Goal: Task Accomplishment & Management: Use online tool/utility

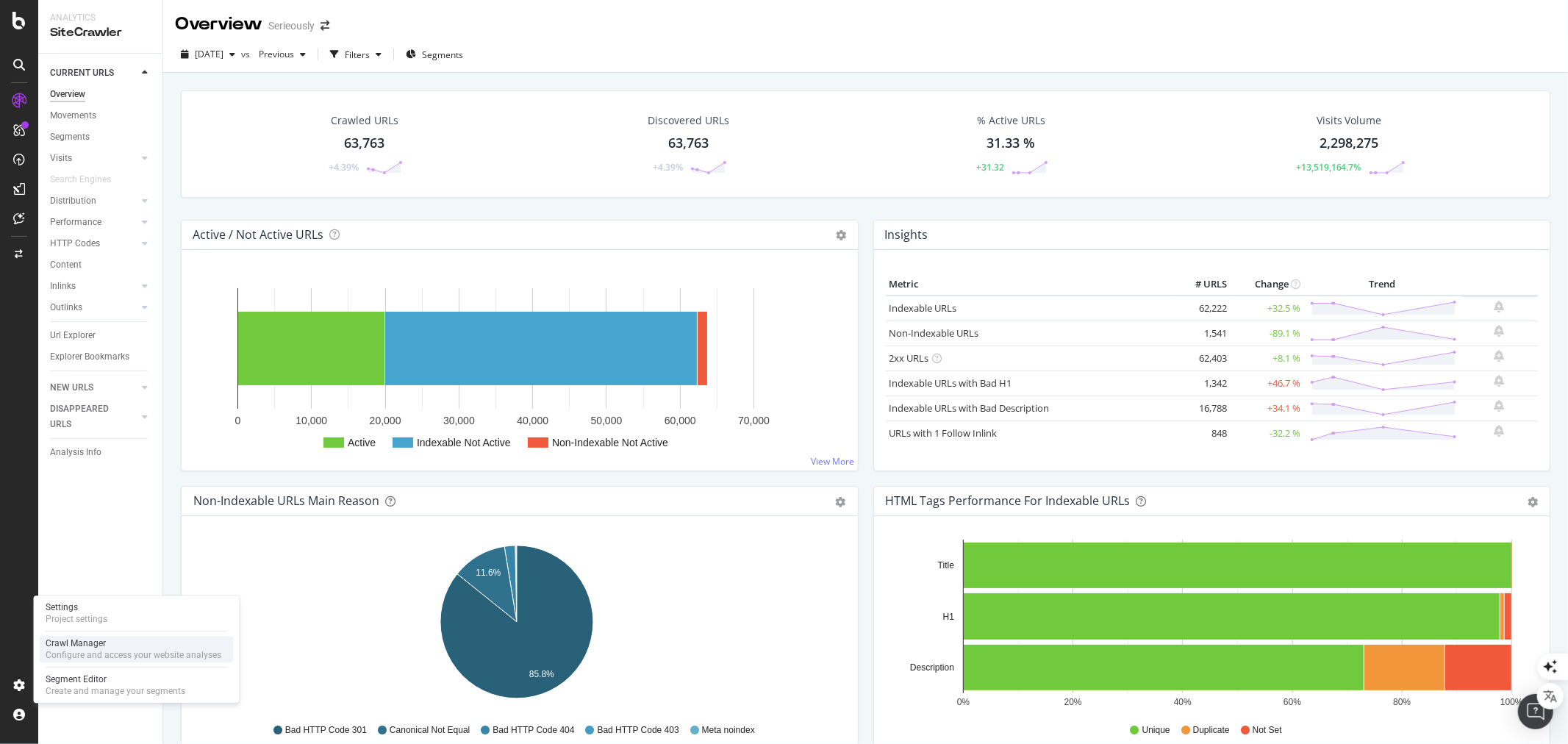
click at [89, 650] on div "Configure and access your website analyses" at bounding box center [133, 655] width 175 height 12
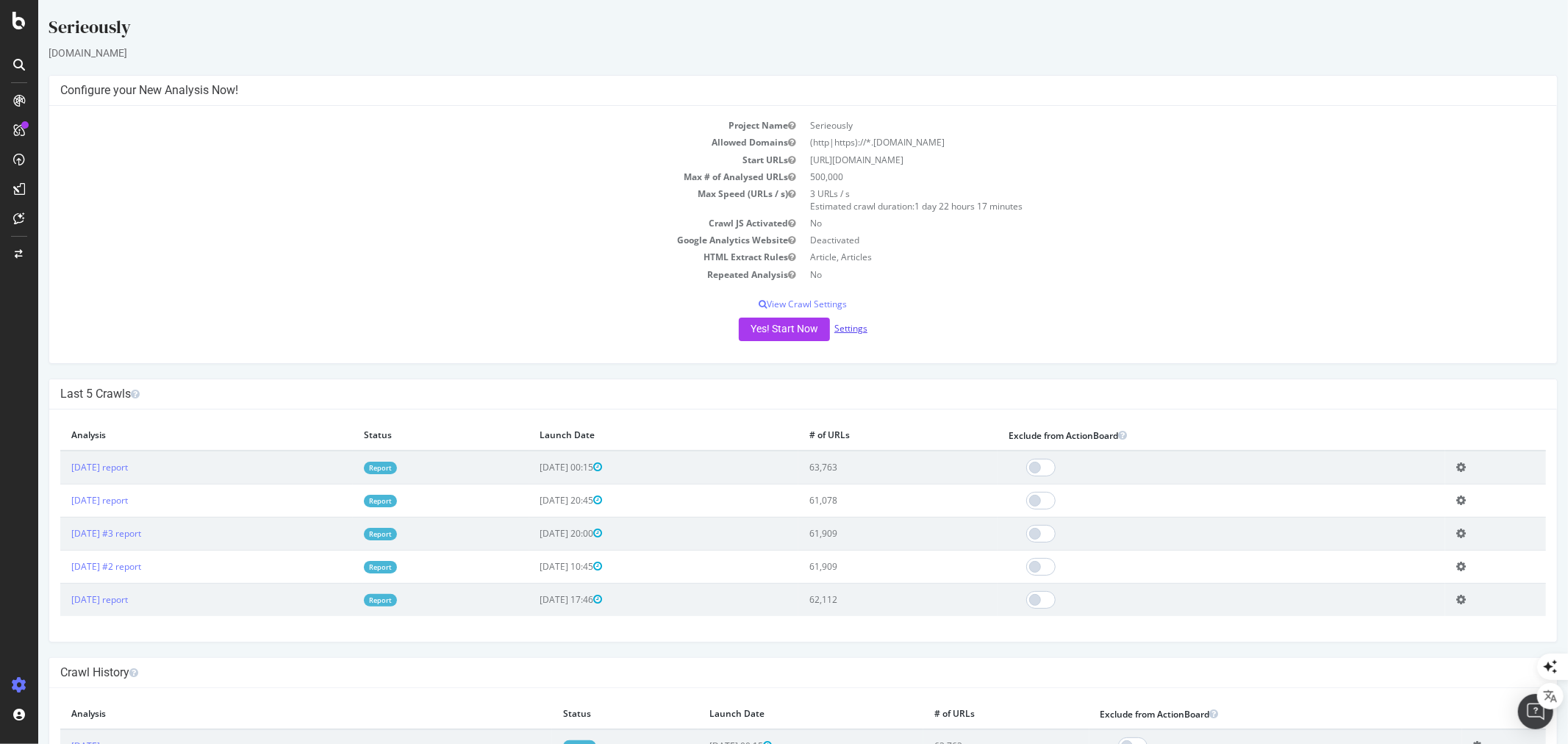
click at [846, 325] on link "Settings" at bounding box center [850, 329] width 33 height 12
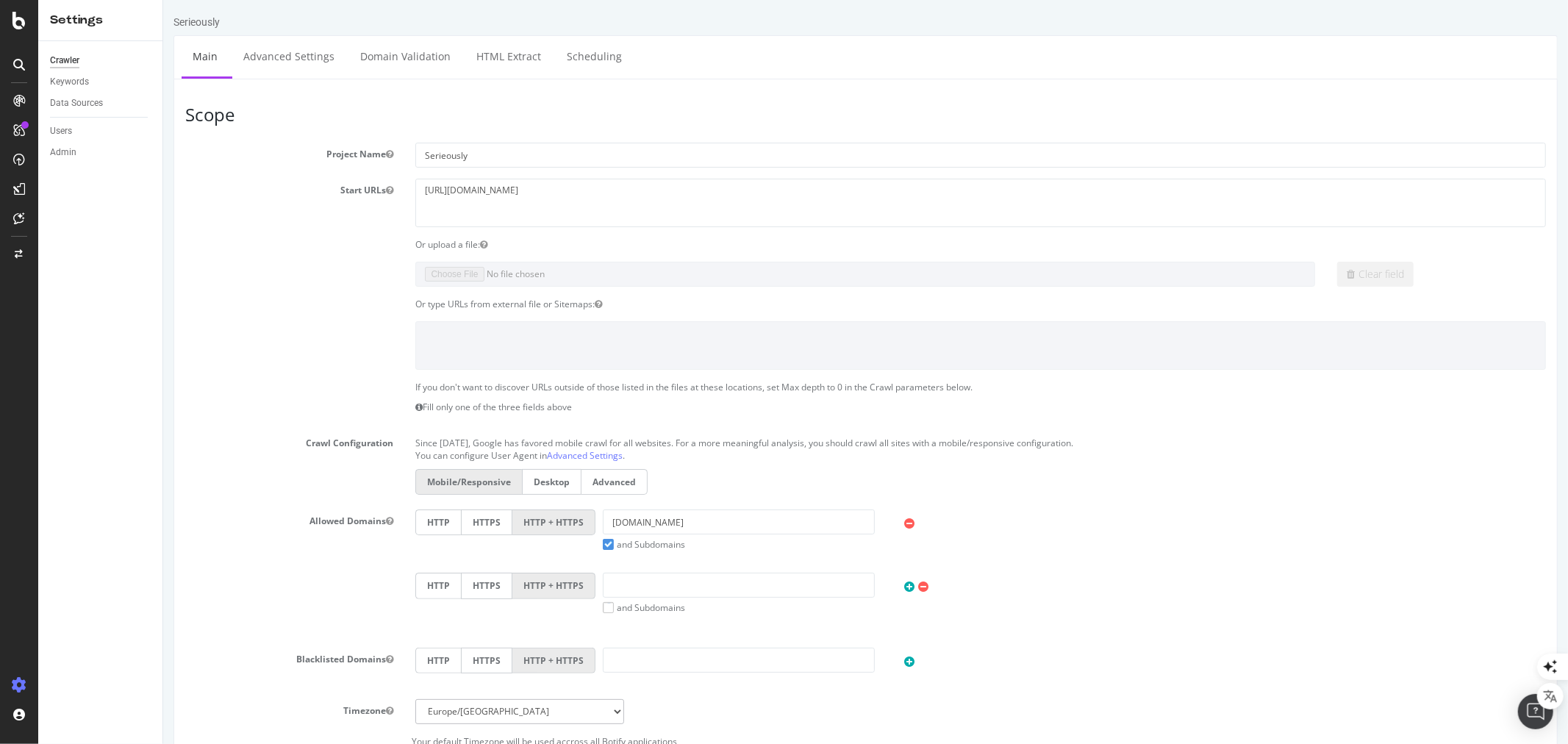
scroll to position [430, 0]
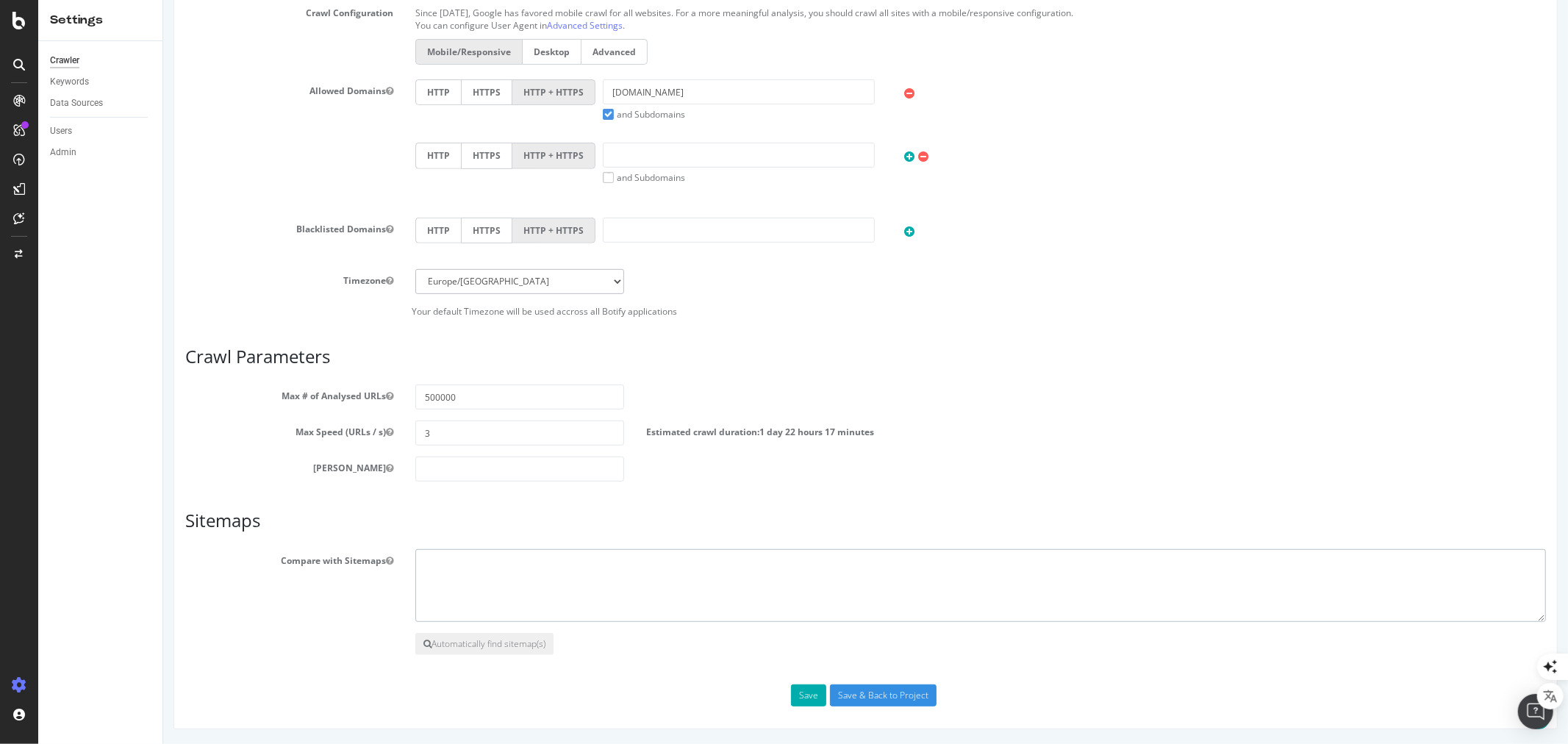
click at [510, 568] on textarea at bounding box center [979, 585] width 1131 height 74
paste textarea "[URL][DOMAIN_NAME]"
click at [462, 588] on textarea "[URL][DOMAIN_NAME]" at bounding box center [979, 585] width 1131 height 74
click at [676, 554] on textarea "[URL][DOMAIN_NAME]" at bounding box center [979, 585] width 1131 height 74
paste textarea "[URL][DOMAIN_NAME]"
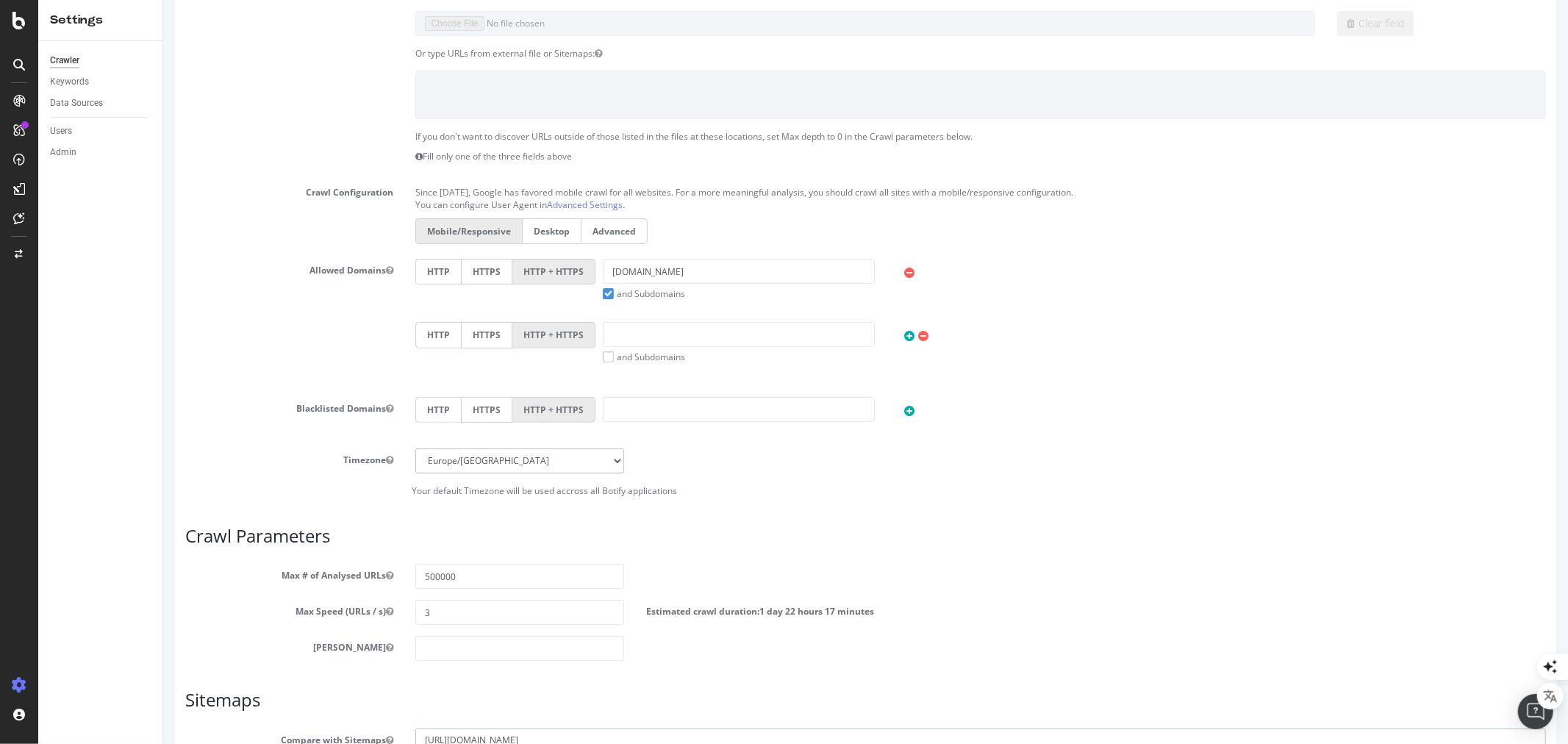
scroll to position [22, 0]
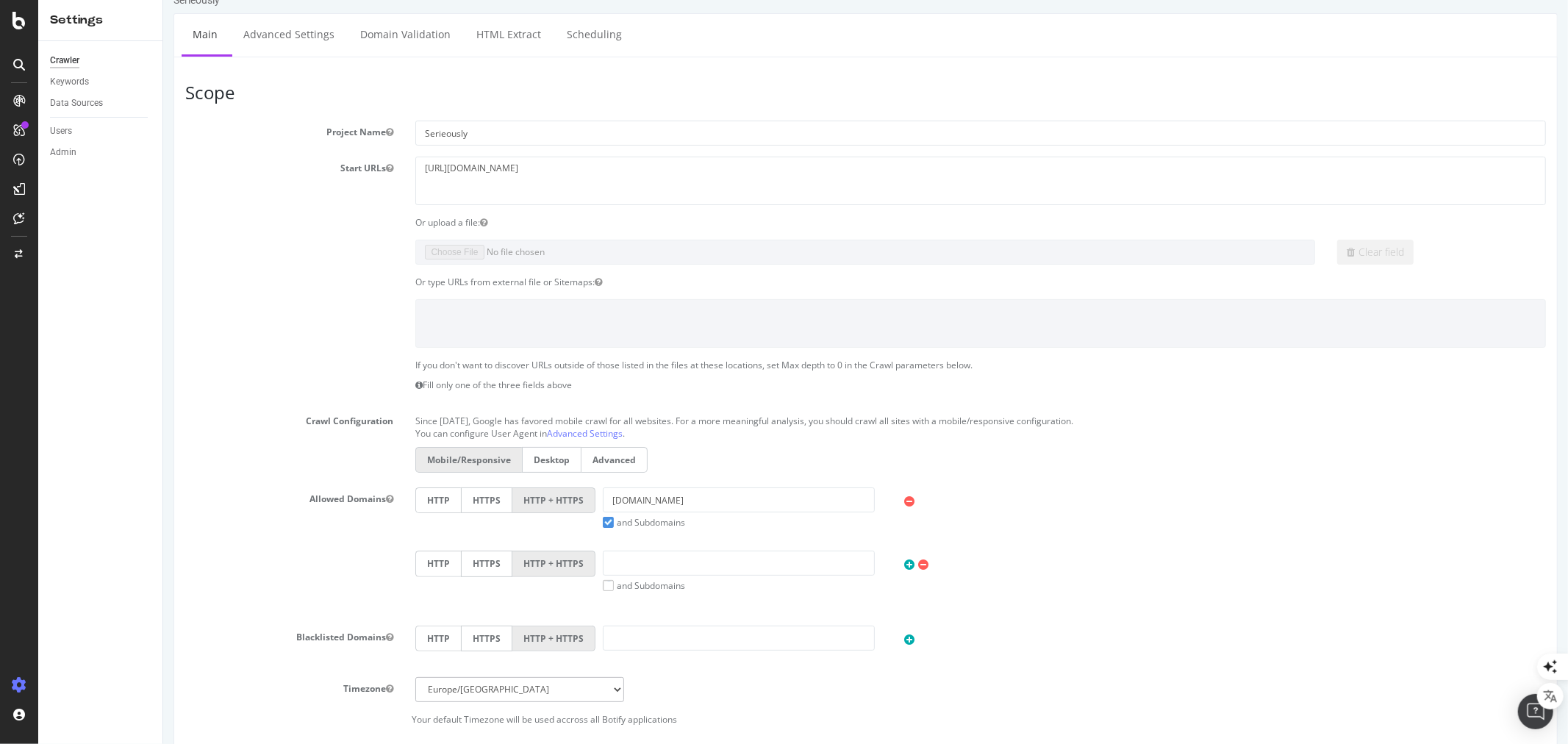
type textarea "[URL][DOMAIN_NAME] [URL][DOMAIN_NAME]"
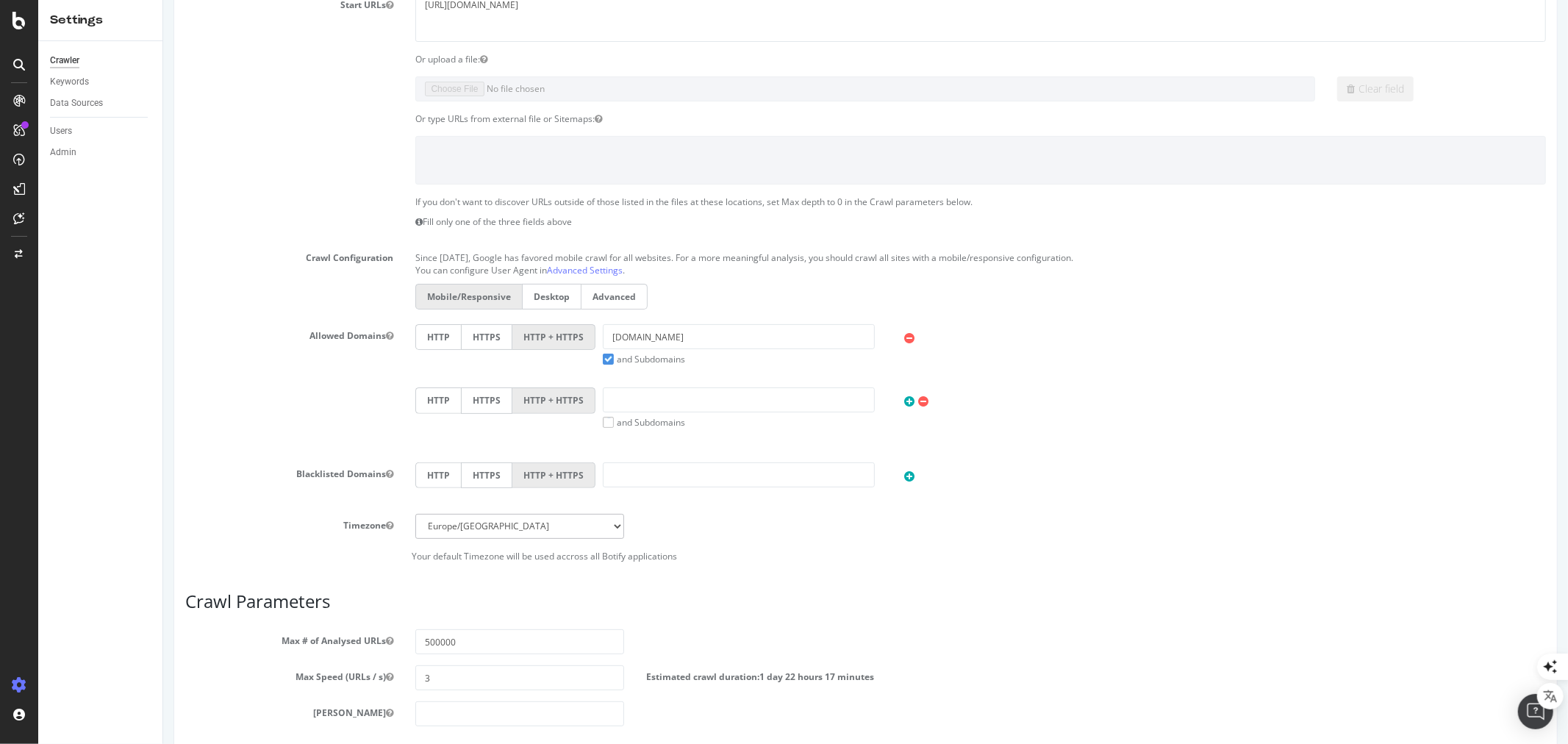
scroll to position [430, 0]
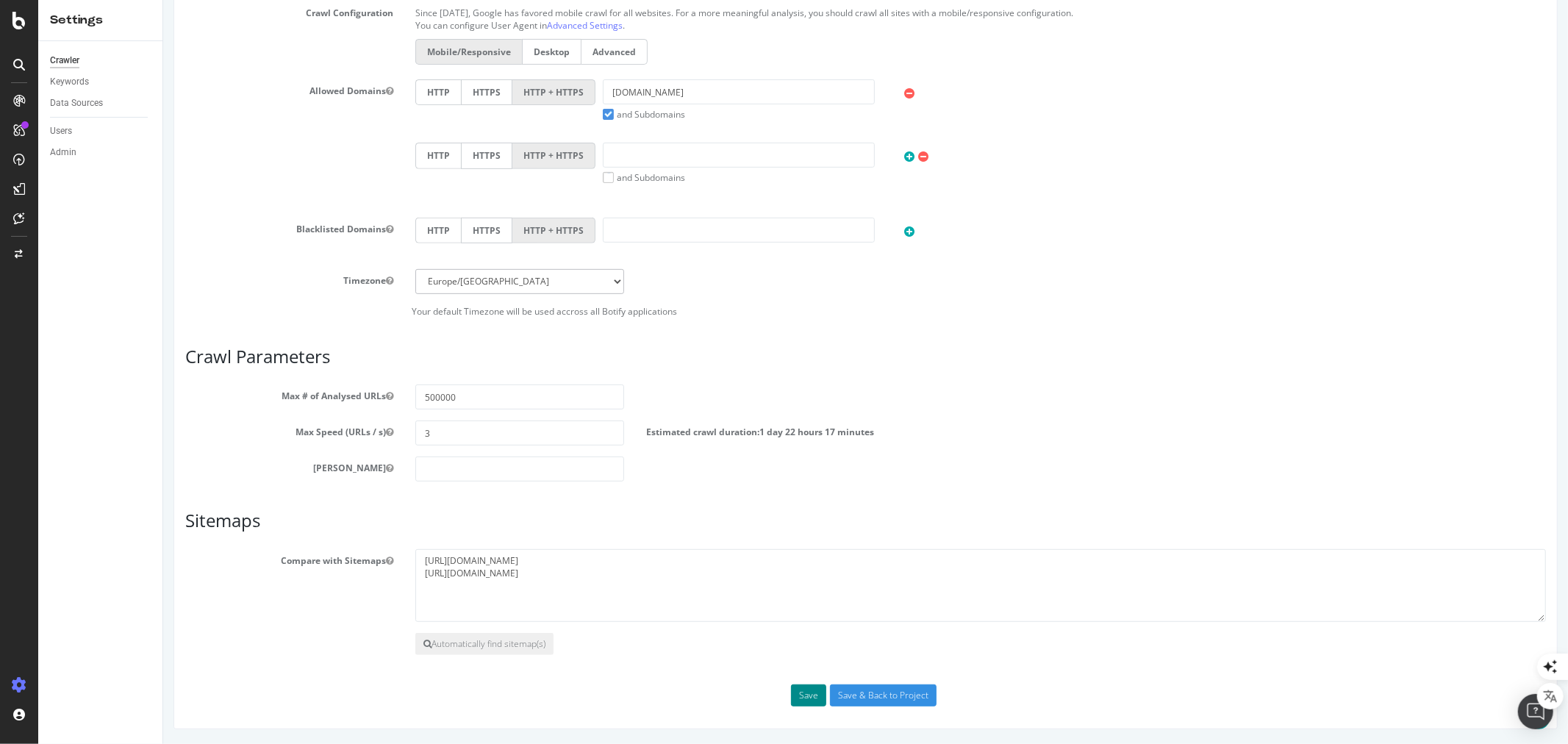
click at [799, 697] on button "Save" at bounding box center [808, 695] width 35 height 22
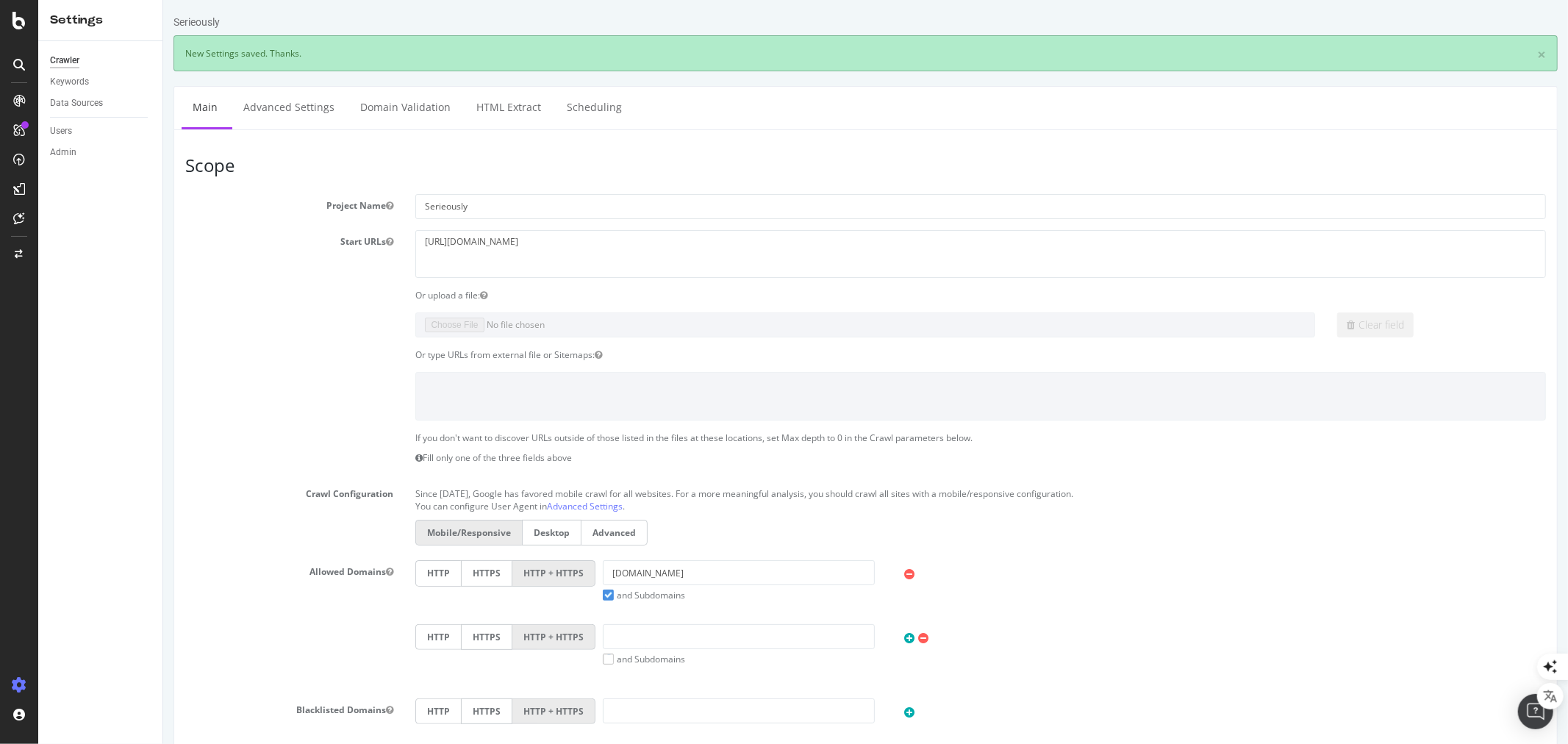
scroll to position [0, 0]
click at [289, 106] on link "Advanced Settings" at bounding box center [289, 107] width 113 height 41
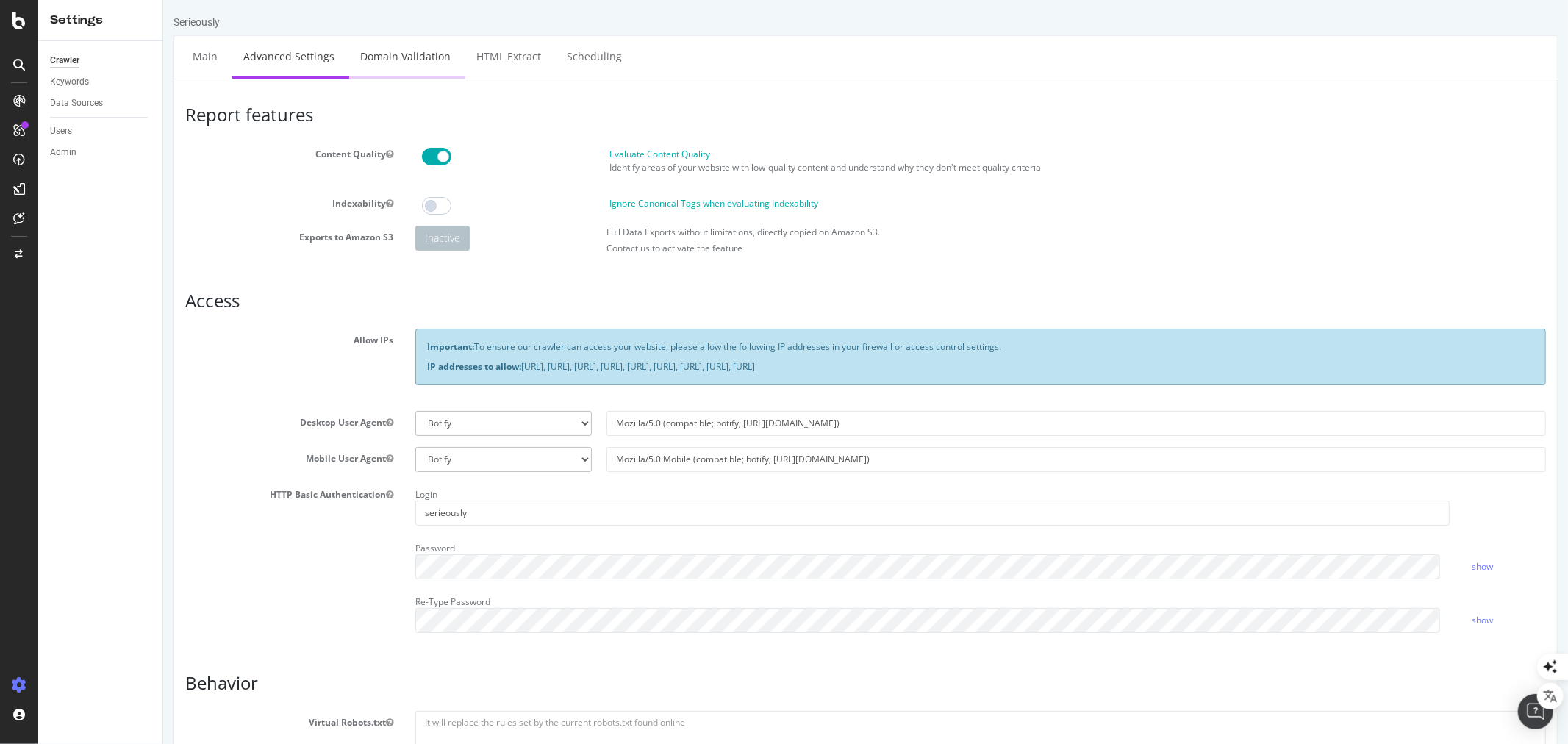
click at [410, 54] on link "Domain Validation" at bounding box center [405, 57] width 112 height 41
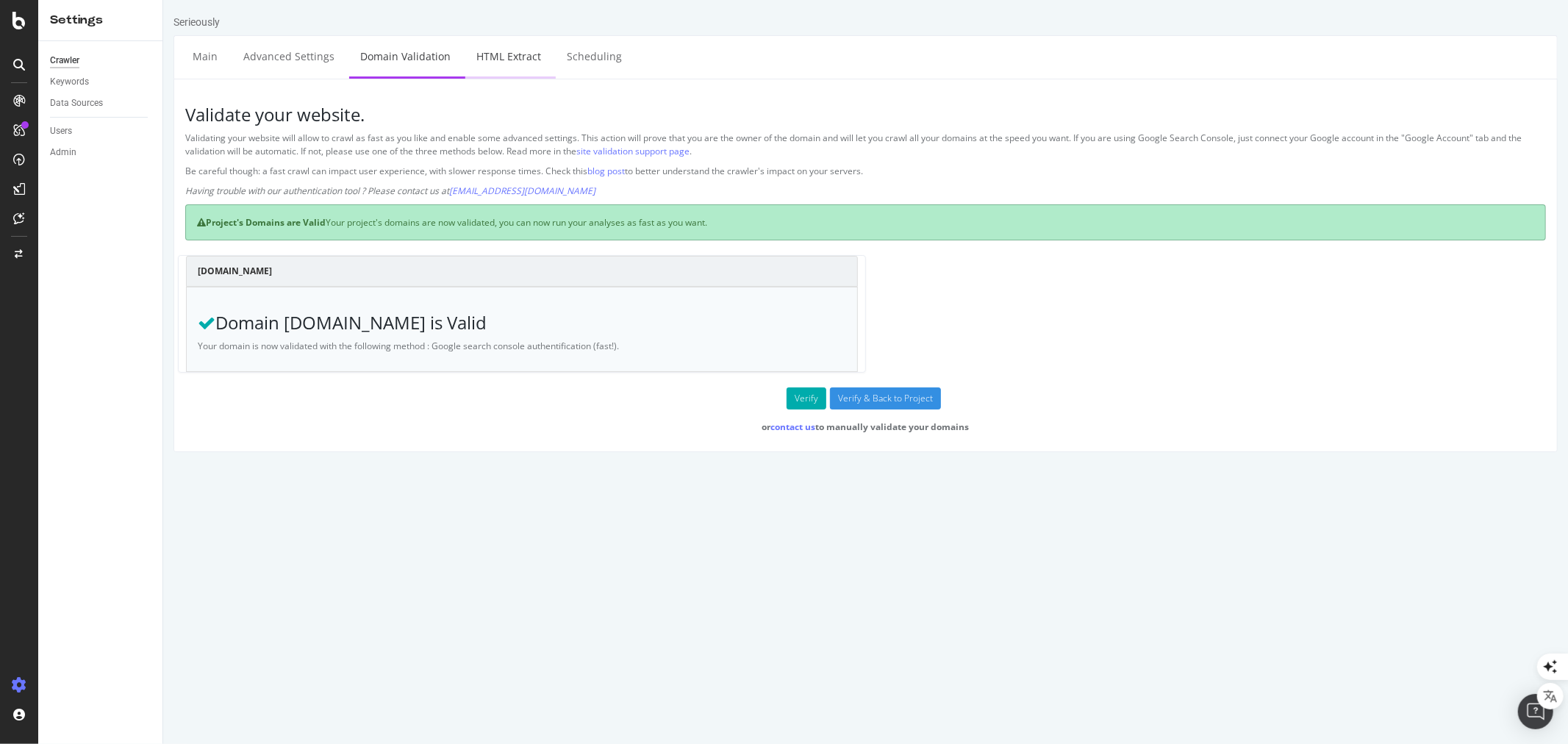
click at [493, 53] on link "HTML Extract" at bounding box center [508, 57] width 87 height 41
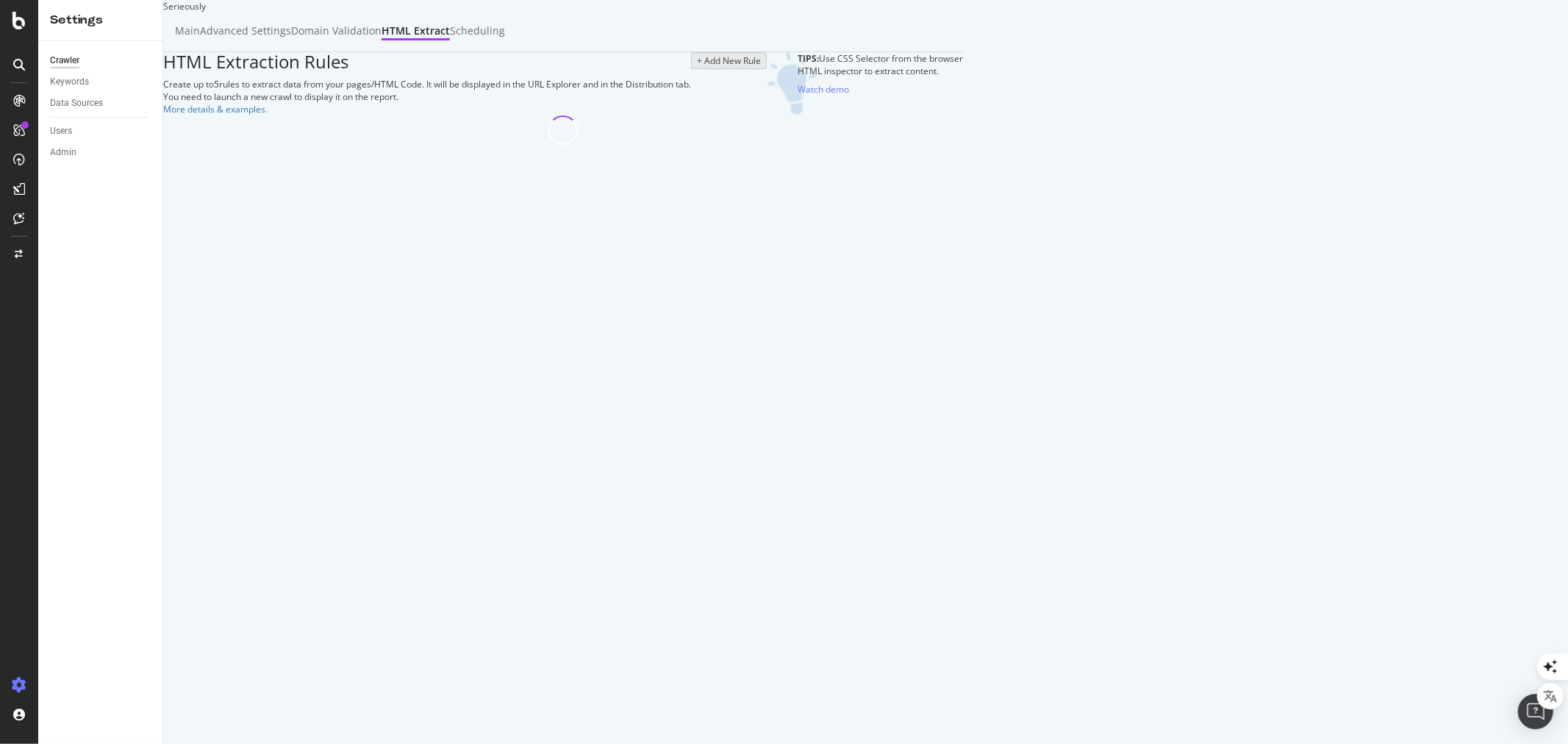
select select "count"
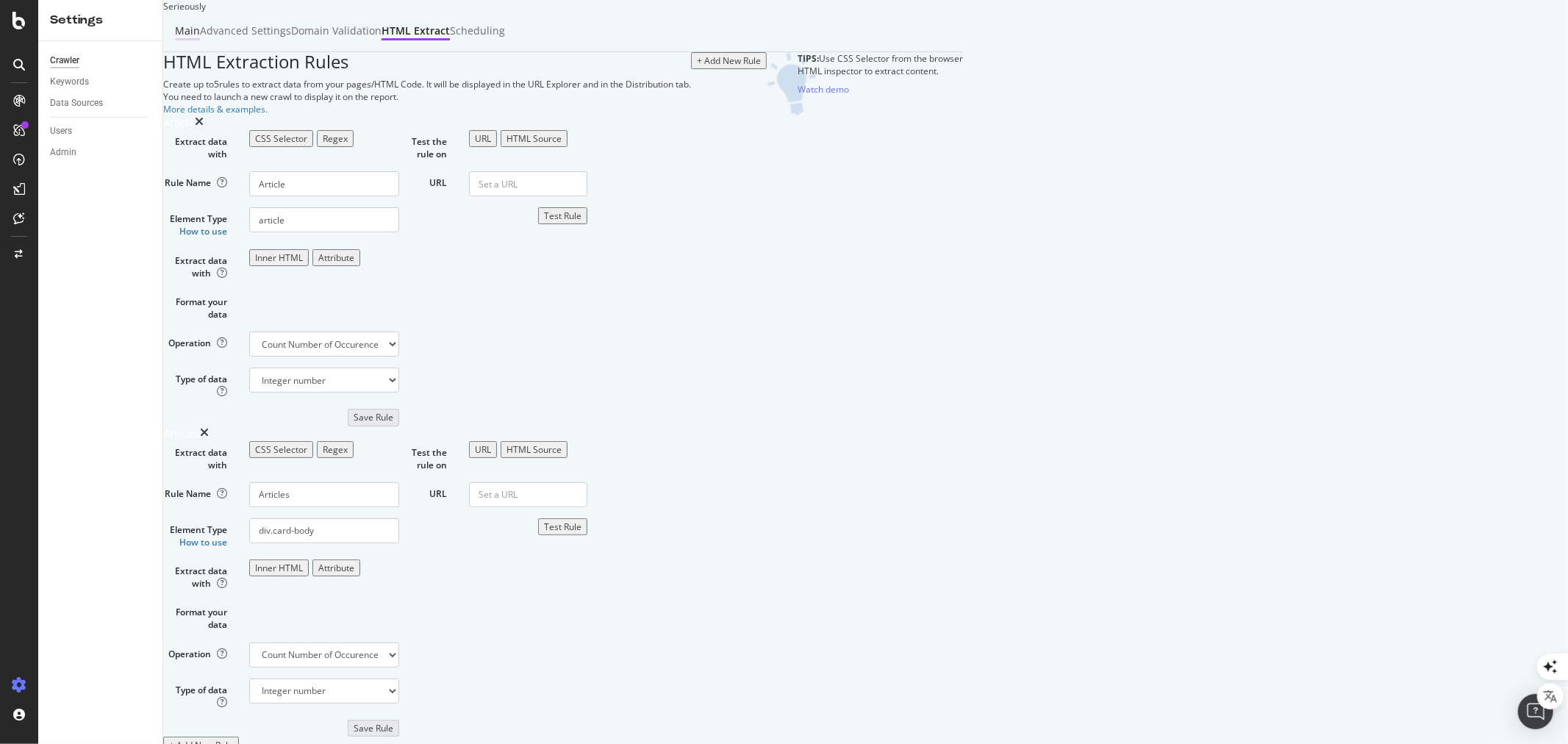
click at [200, 38] on div "Main" at bounding box center [188, 31] width 25 height 15
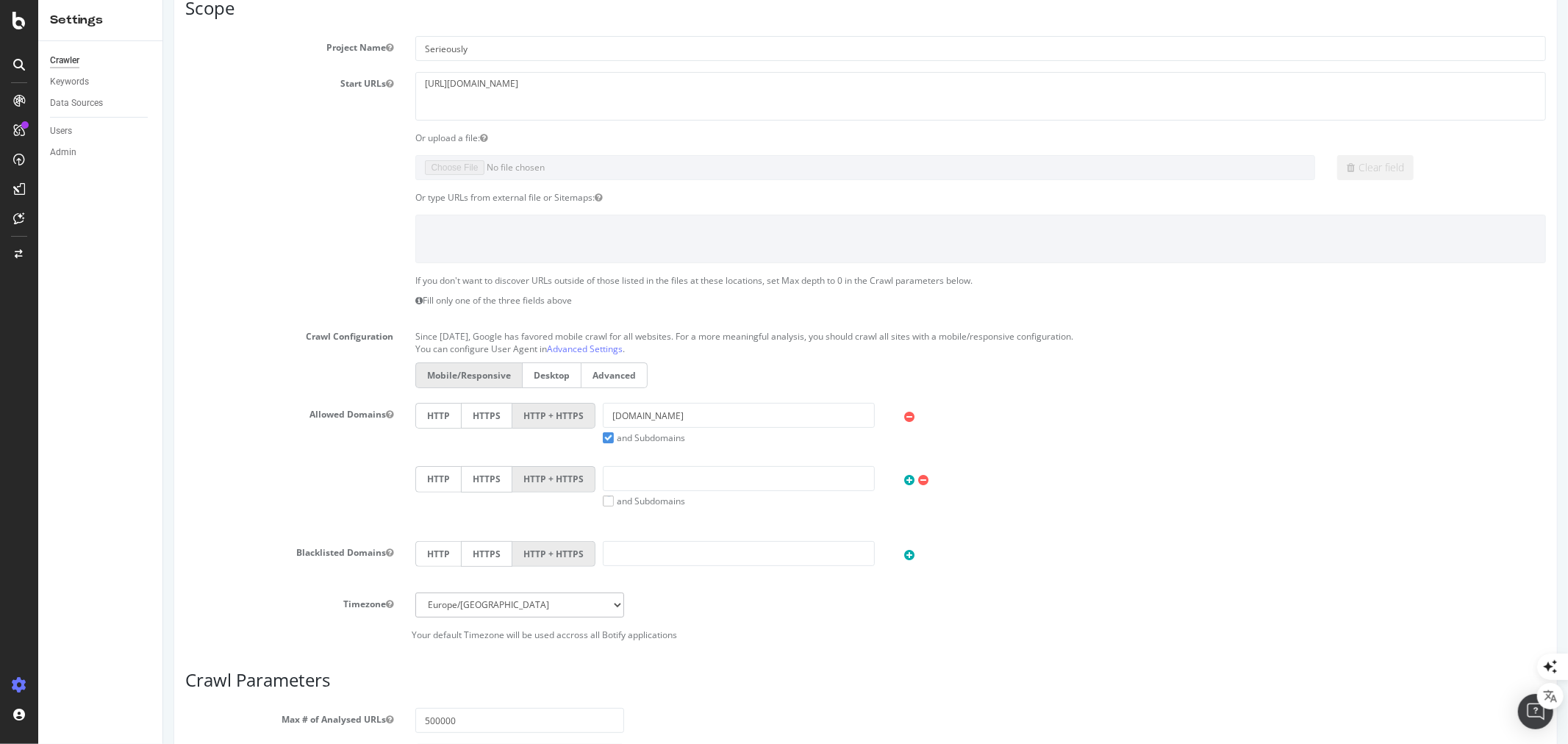
scroll to position [430, 0]
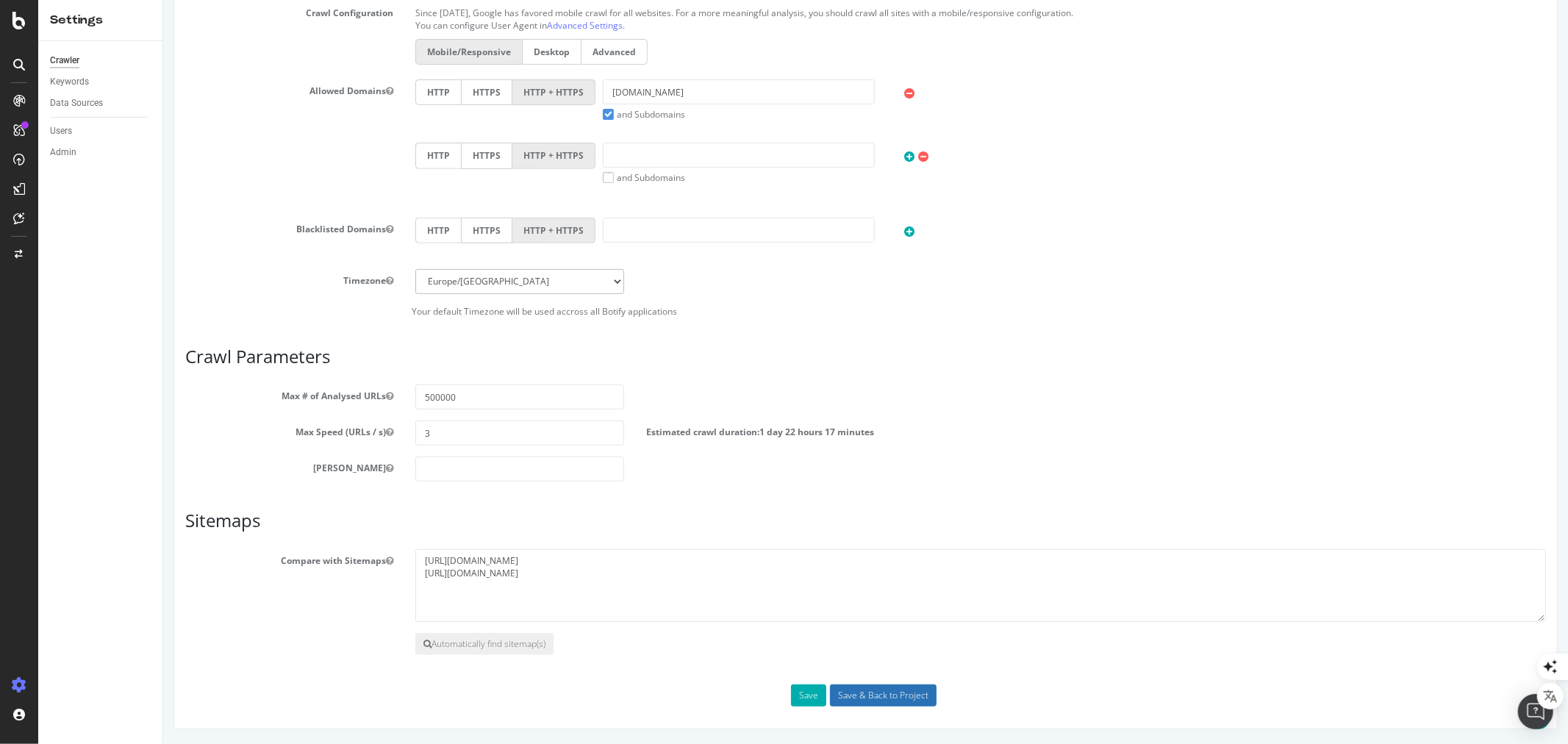
click at [877, 692] on input "Save & Back to Project" at bounding box center [883, 695] width 106 height 22
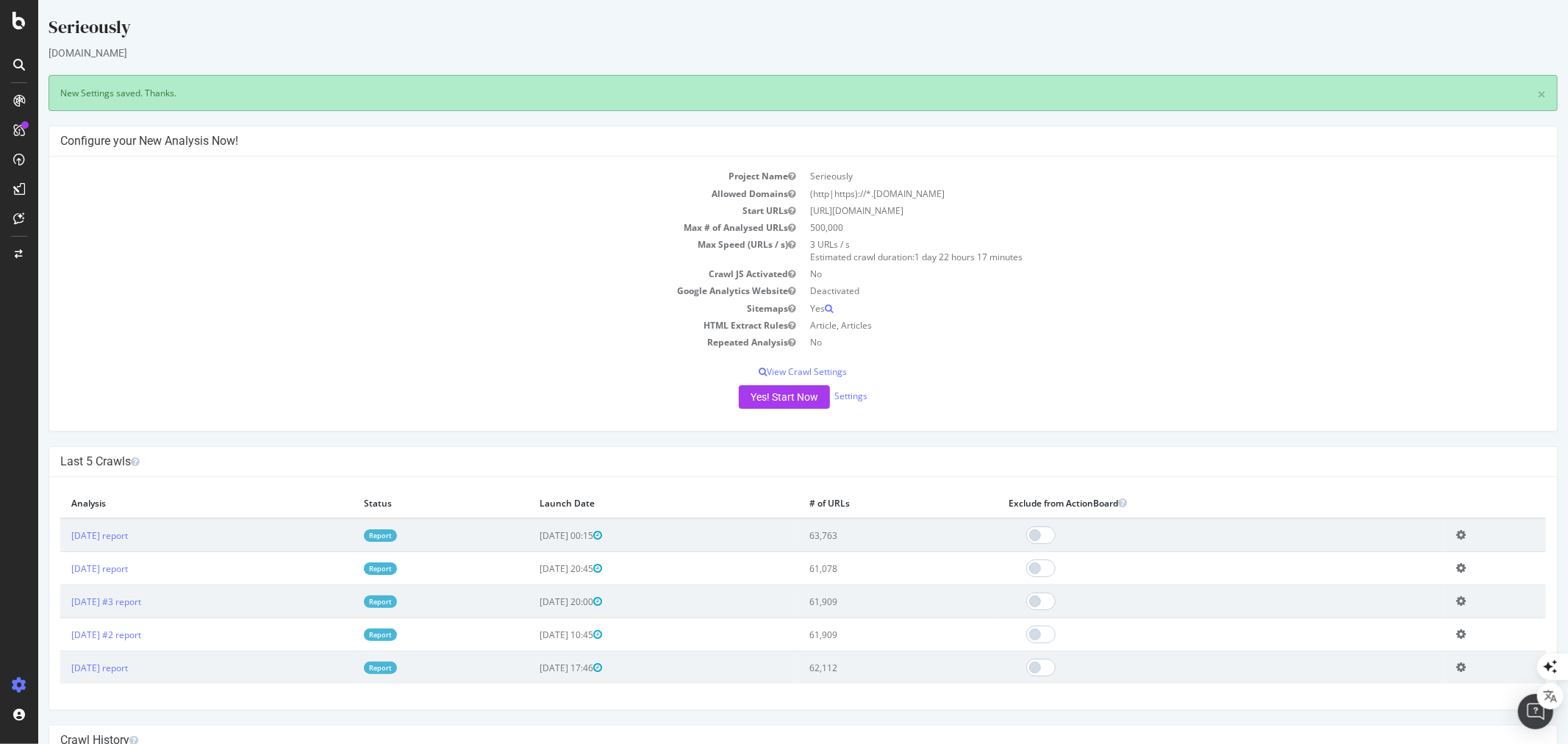
click at [397, 534] on link "Report" at bounding box center [379, 536] width 33 height 12
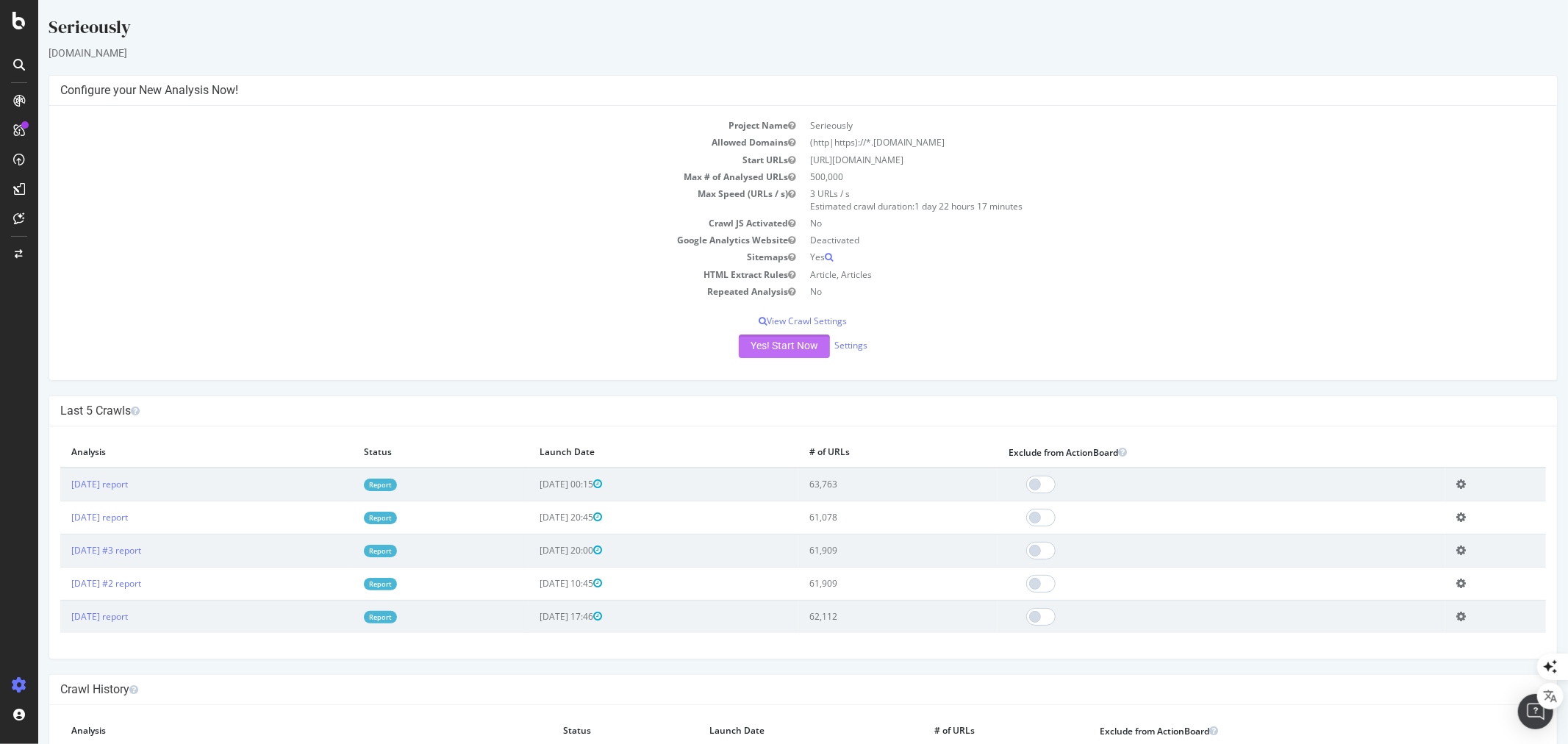
click at [777, 343] on button "Yes! Start Now" at bounding box center [784, 346] width 91 height 24
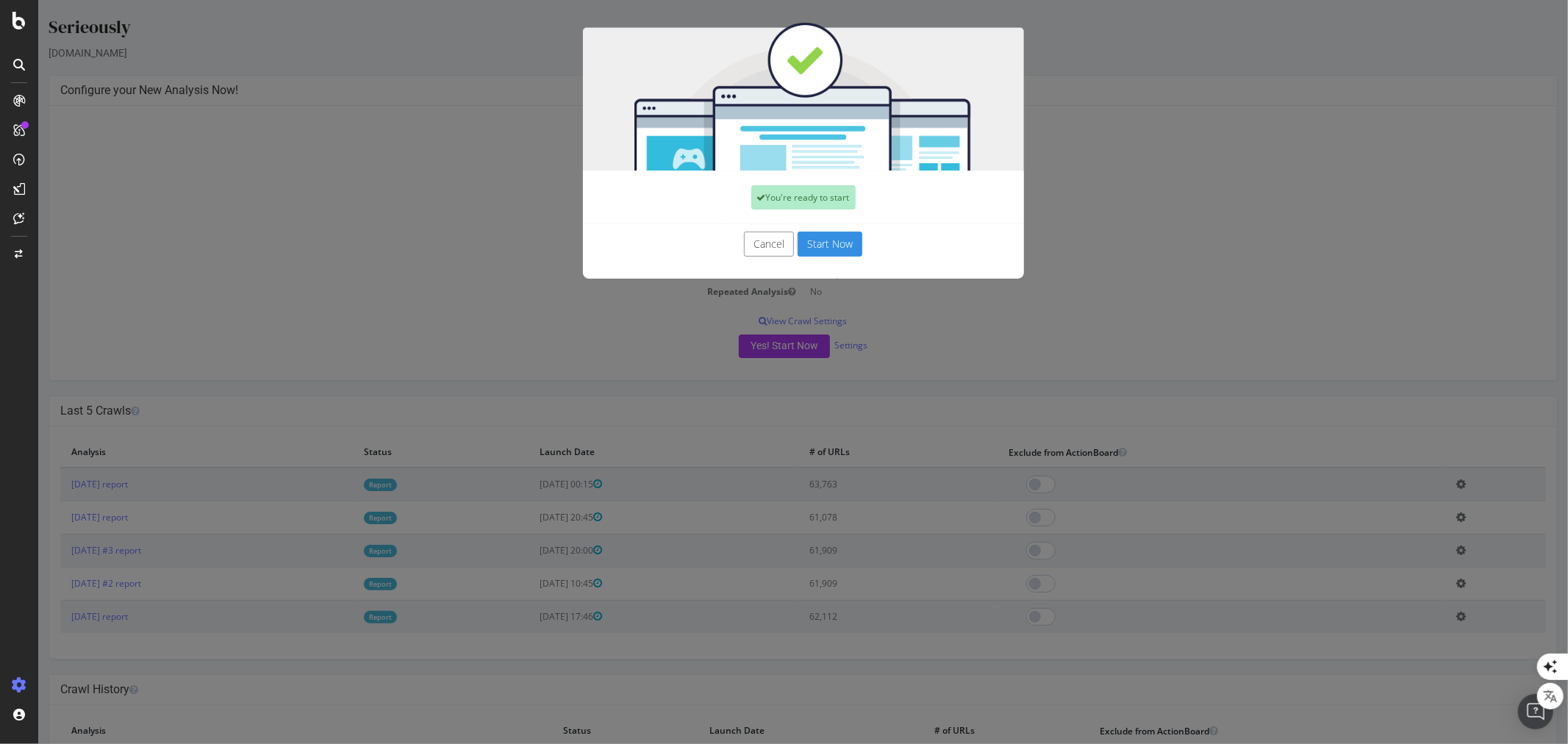
click at [815, 244] on button "Start Now" at bounding box center [829, 244] width 65 height 25
